Goal: Information Seeking & Learning: Find specific page/section

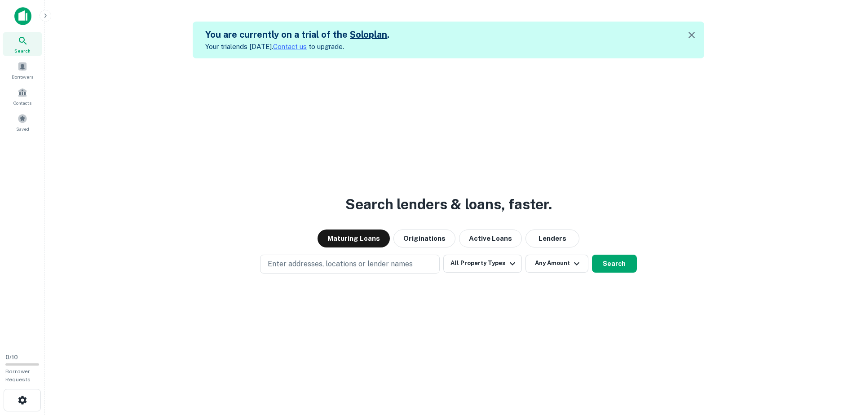
click at [694, 37] on icon "button" at bounding box center [691, 35] width 6 height 6
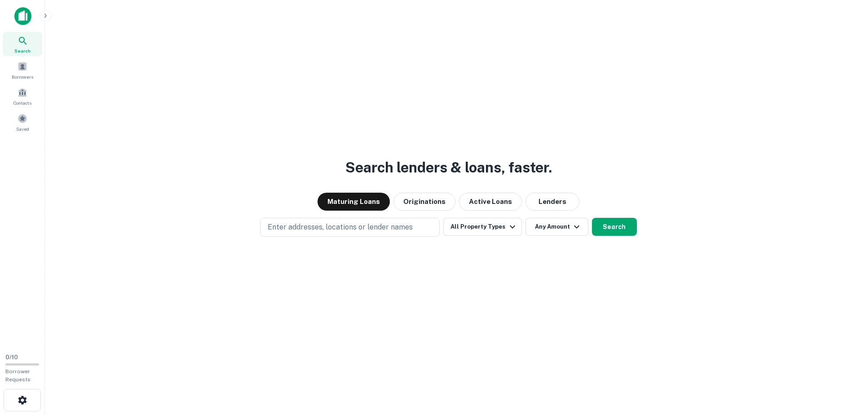
click at [22, 52] on span "Search" at bounding box center [22, 50] width 16 height 7
click at [373, 223] on p "Enter addresses, locations or lender names" at bounding box center [340, 227] width 145 height 11
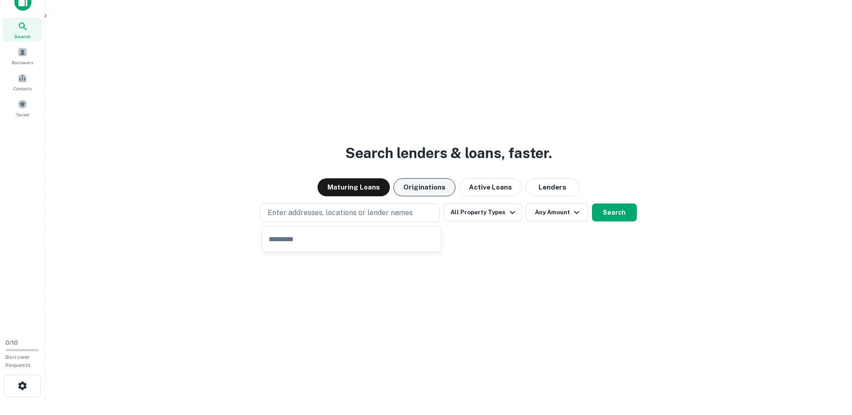
click at [418, 188] on button "Originations" at bounding box center [424, 187] width 62 height 18
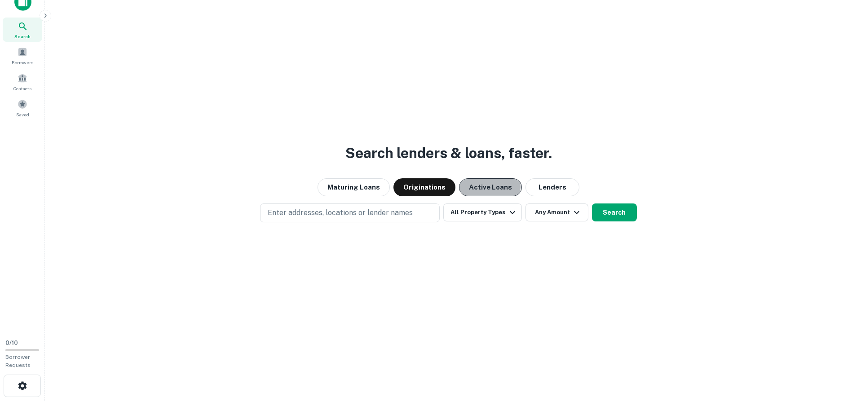
click at [469, 186] on button "Active Loans" at bounding box center [490, 187] width 63 height 18
click at [525, 181] on button "Lenders" at bounding box center [552, 187] width 54 height 18
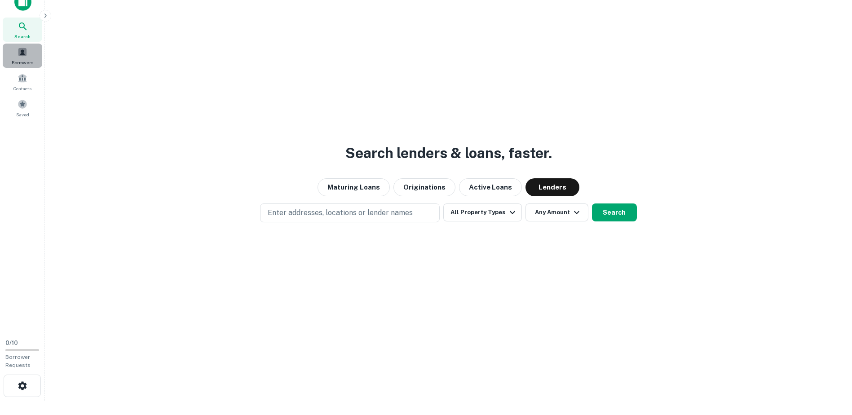
click at [24, 56] on span at bounding box center [23, 52] width 10 height 10
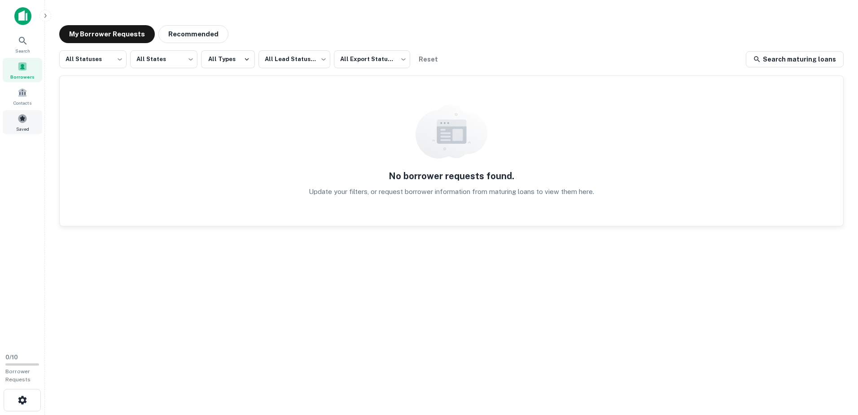
click at [13, 129] on div "Saved" at bounding box center [23, 122] width 40 height 24
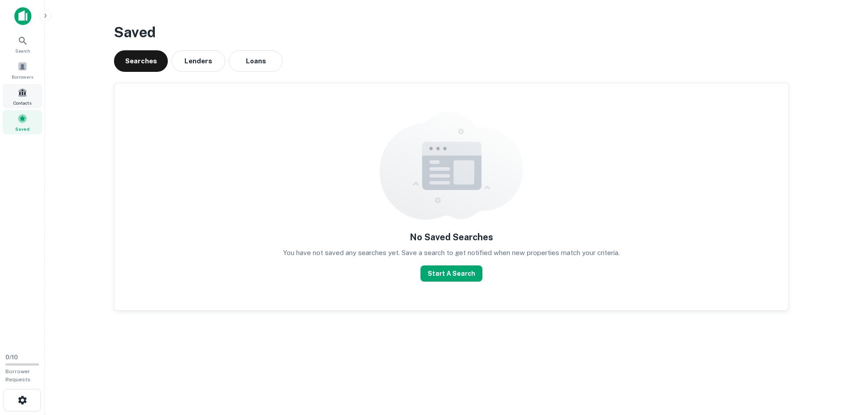
click at [32, 92] on div "Contacts" at bounding box center [23, 96] width 40 height 24
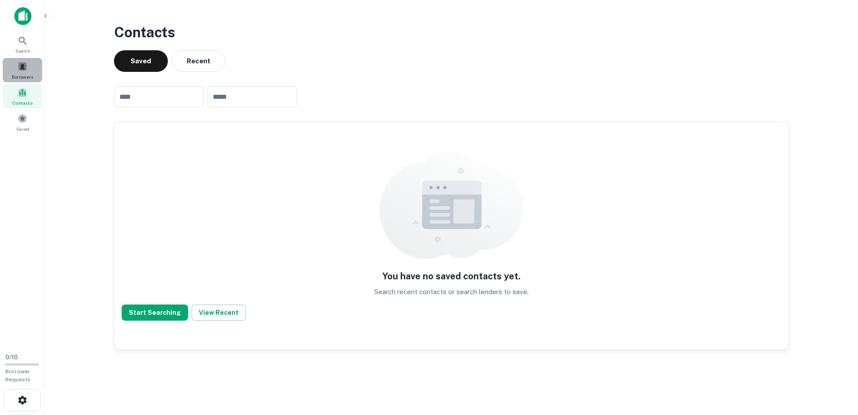
click at [32, 67] on div "Borrowers" at bounding box center [23, 70] width 40 height 24
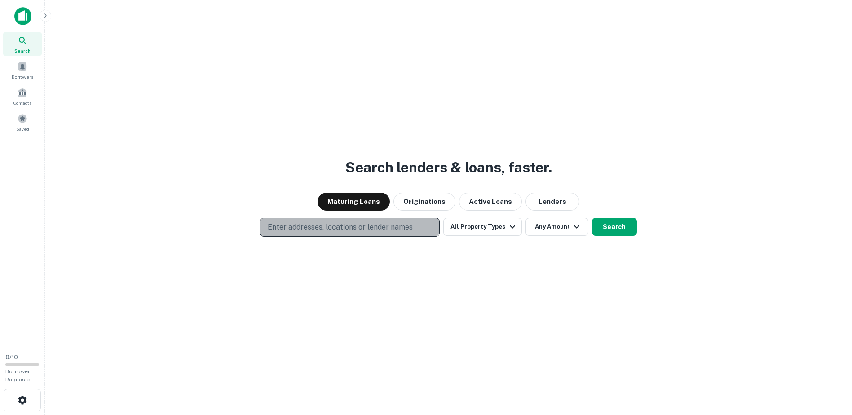
click at [366, 230] on p "Enter addresses, locations or lender names" at bounding box center [340, 227] width 145 height 11
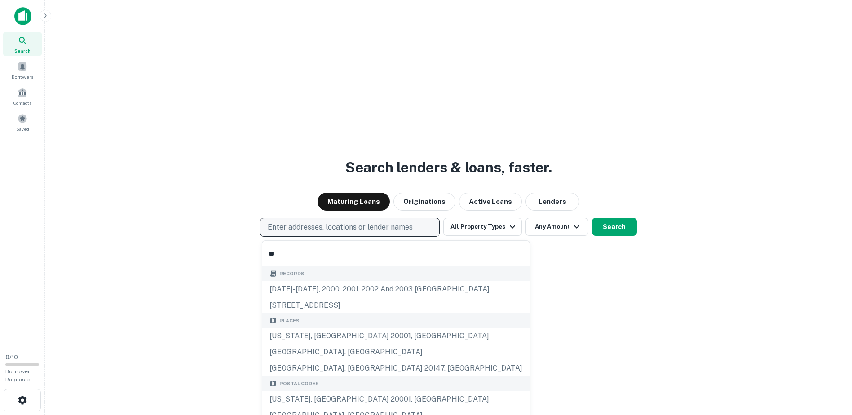
type input "*"
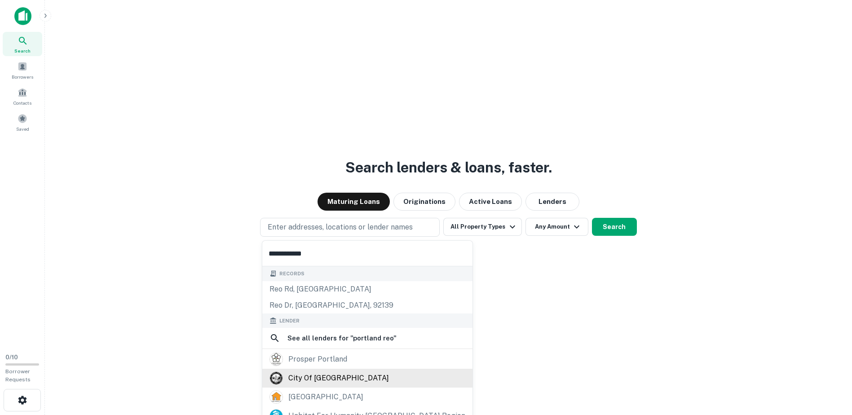
type input "**********"
click at [284, 369] on div "city of [GEOGRAPHIC_DATA]" at bounding box center [367, 378] width 210 height 19
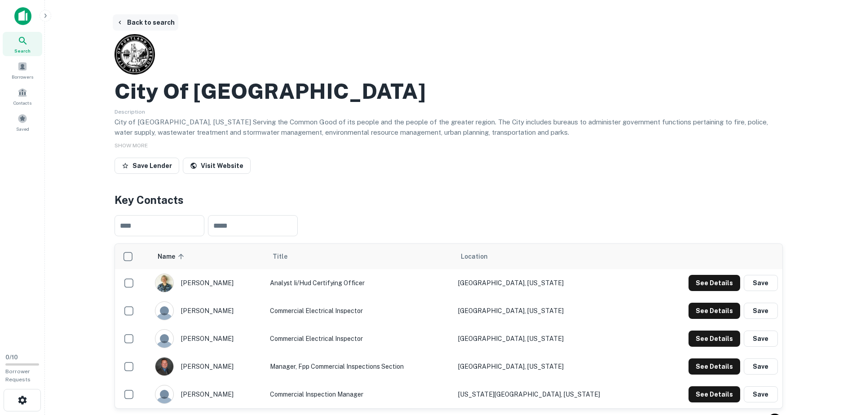
click at [161, 24] on button "Back to search" at bounding box center [146, 22] width 66 height 16
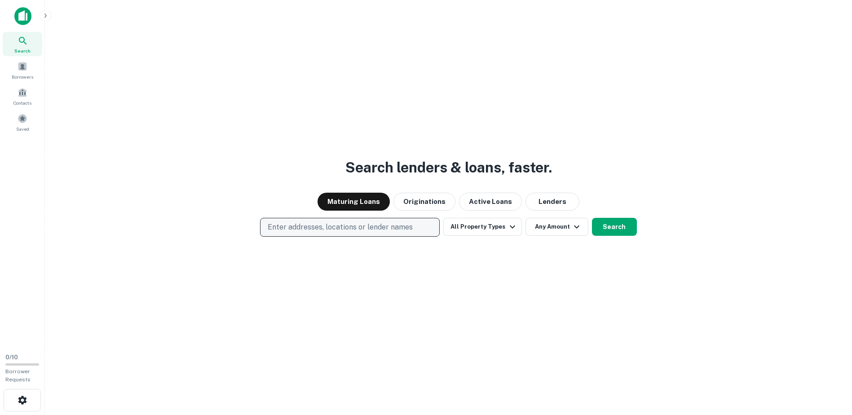
click at [371, 228] on p "Enter addresses, locations or lender names" at bounding box center [340, 227] width 145 height 11
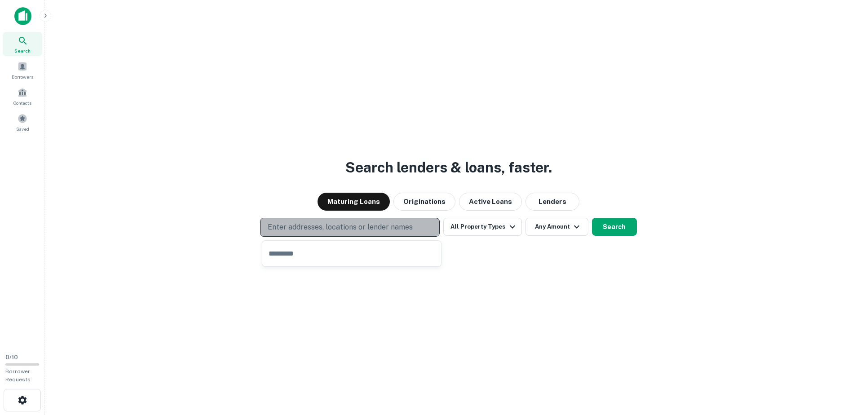
click at [394, 224] on p "Enter addresses, locations or lender names" at bounding box center [340, 227] width 145 height 11
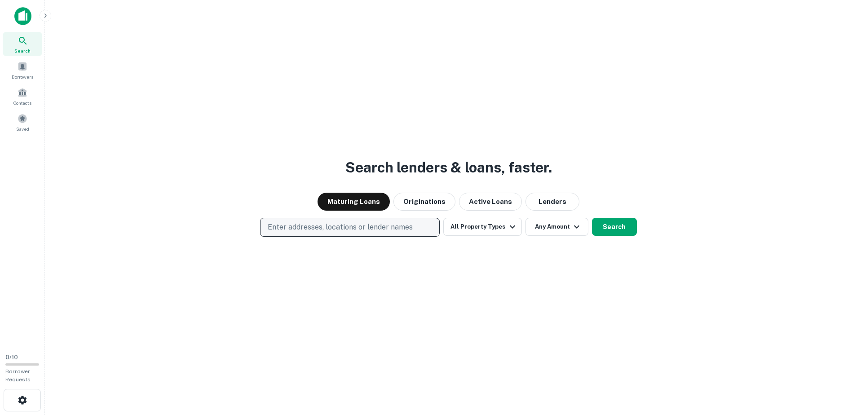
click at [385, 224] on p "Enter addresses, locations or lender names" at bounding box center [340, 227] width 145 height 11
type input "******"
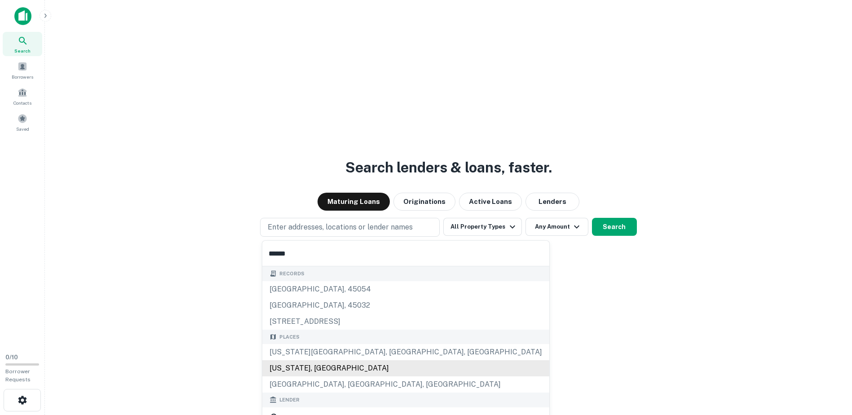
click at [285, 370] on div "Places [US_STATE][GEOGRAPHIC_DATA], [GEOGRAPHIC_DATA], [GEOGRAPHIC_DATA] [US_ST…" at bounding box center [405, 361] width 287 height 63
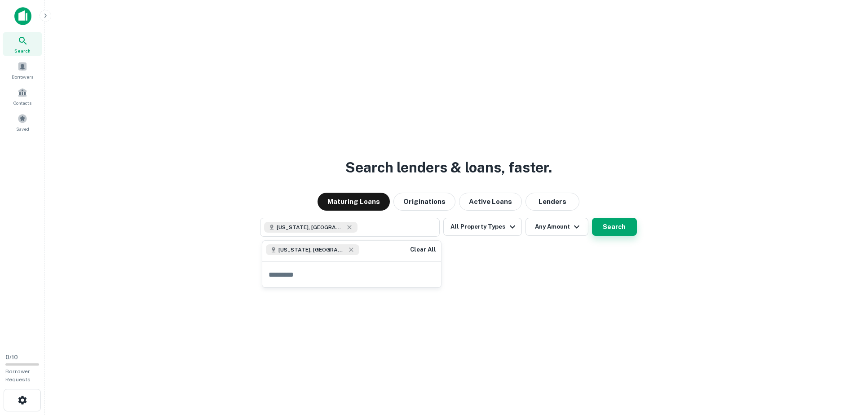
click at [602, 235] on button "Search" at bounding box center [614, 227] width 45 height 18
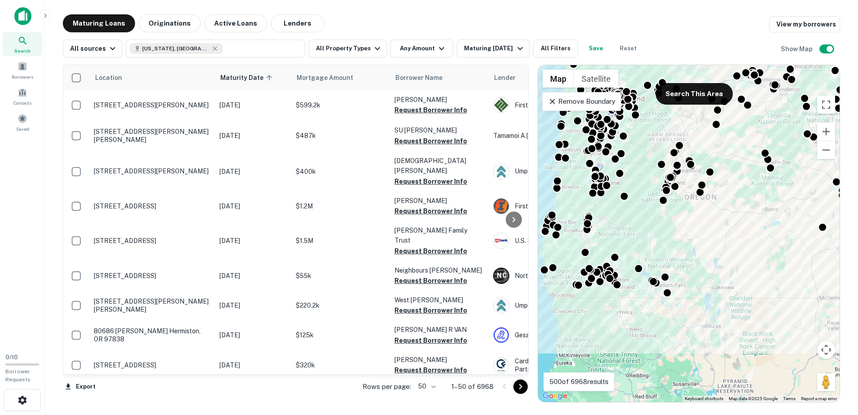
drag, startPoint x: 654, startPoint y: 208, endPoint x: 713, endPoint y: 314, distance: 120.8
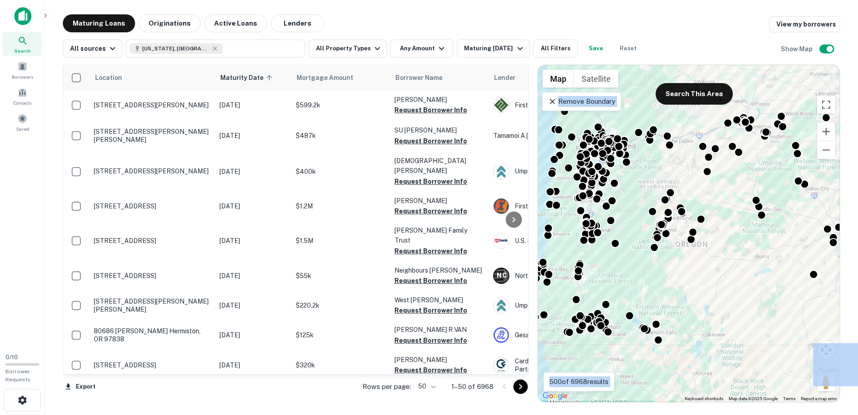
drag, startPoint x: 713, startPoint y: 314, endPoint x: 659, endPoint y: 375, distance: 81.4
click at [659, 375] on div "To activate drag with keyboard, press Alt + Enter. Once in keyboard drag state,…" at bounding box center [689, 233] width 302 height 337
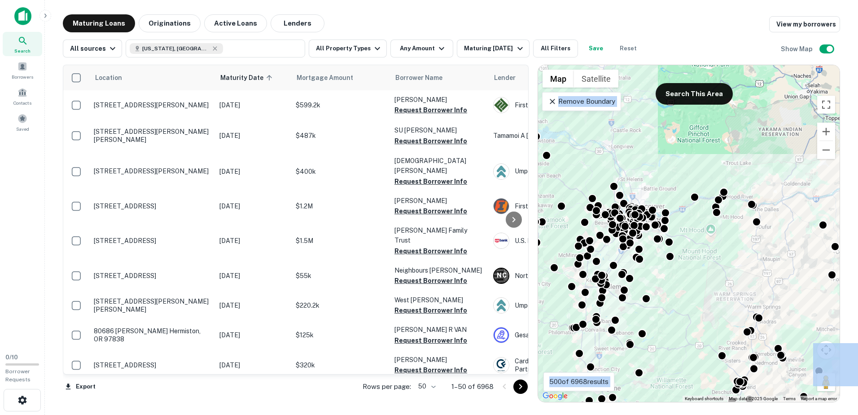
drag, startPoint x: 622, startPoint y: 243, endPoint x: 628, endPoint y: 357, distance: 114.6
click at [671, 414] on main "Maturing Loans Originations Active Loans Lenders View my borrowers All sources …" at bounding box center [451, 207] width 813 height 415
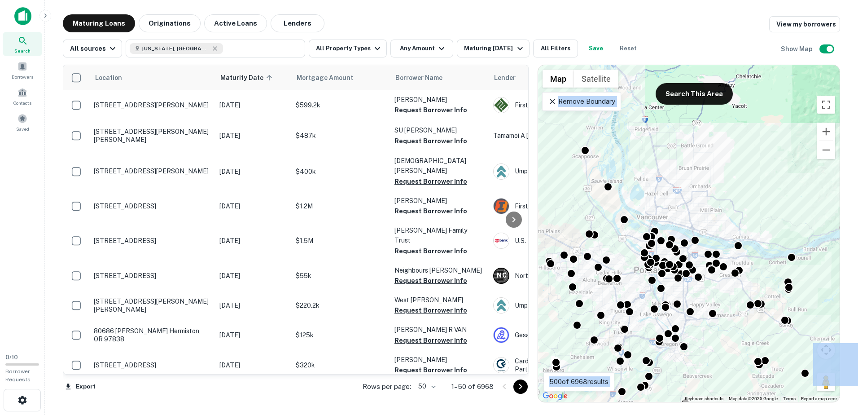
drag, startPoint x: 717, startPoint y: 189, endPoint x: 708, endPoint y: 301, distance: 112.2
click at [709, 301] on div "To activate drag with keyboard, press Alt + Enter. Once in keyboard drag state,…" at bounding box center [689, 233] width 302 height 337
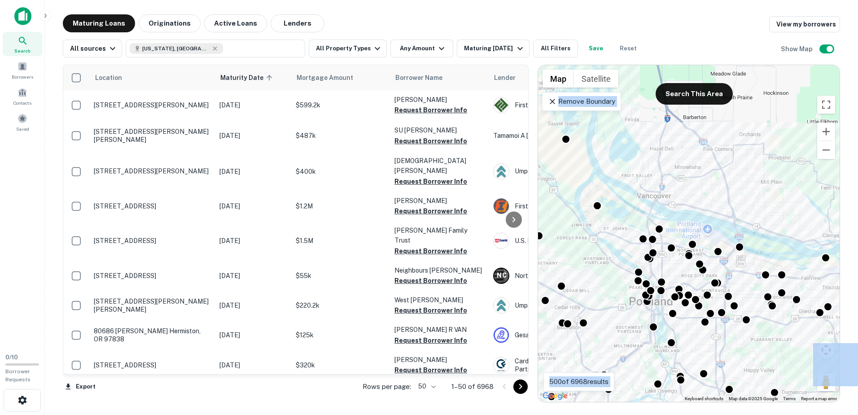
drag, startPoint x: 603, startPoint y: 262, endPoint x: 663, endPoint y: 304, distance: 72.9
click at [663, 304] on div "To activate drag with keyboard, press Alt + Enter. Once in keyboard drag state,…" at bounding box center [689, 233] width 302 height 337
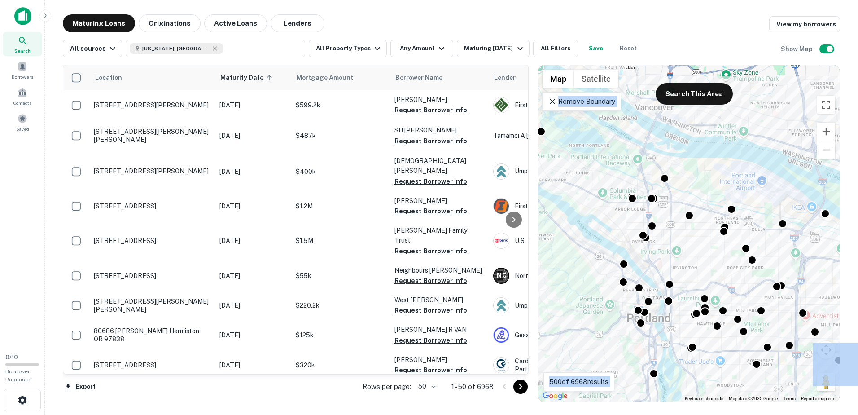
click at [620, 257] on div "To activate drag with keyboard, press Alt + Enter. Once in keyboard drag state,…" at bounding box center [689, 233] width 302 height 337
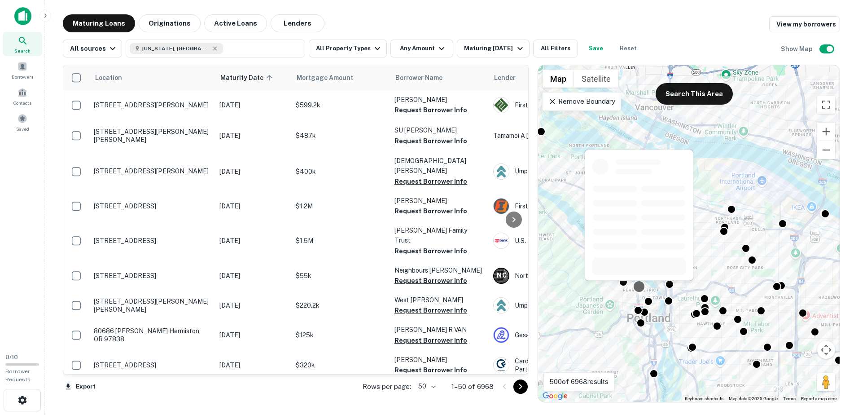
click at [641, 283] on div at bounding box center [639, 218] width 110 height 138
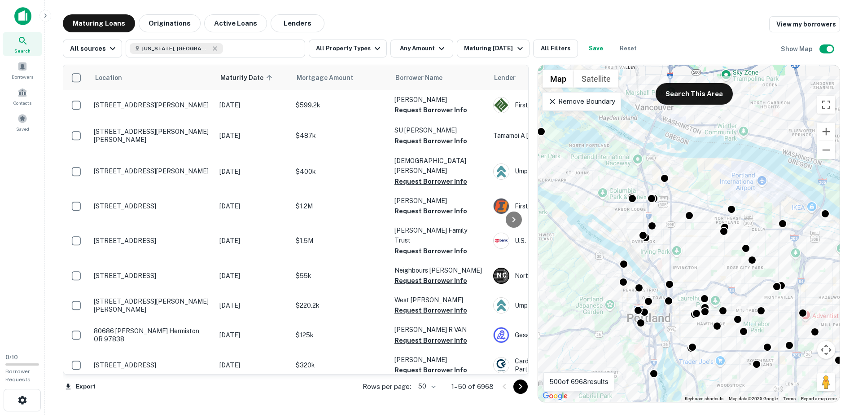
click at [643, 299] on div "To activate drag with keyboard, press Alt + Enter. Once in keyboard drag state,…" at bounding box center [689, 233] width 302 height 337
